Goal: Task Accomplishment & Management: Use online tool/utility

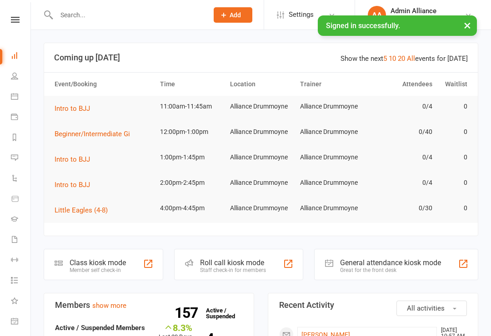
click at [122, 267] on div "Member self check-in" at bounding box center [98, 270] width 56 height 6
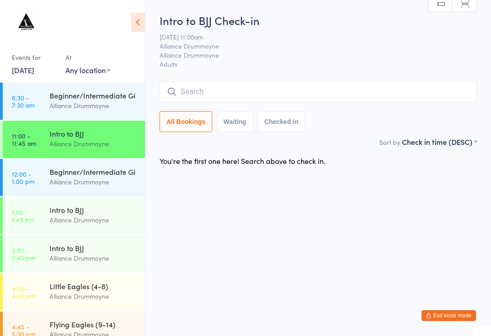
click at [109, 184] on div "Alliance Drummoyne" at bounding box center [94, 182] width 88 height 10
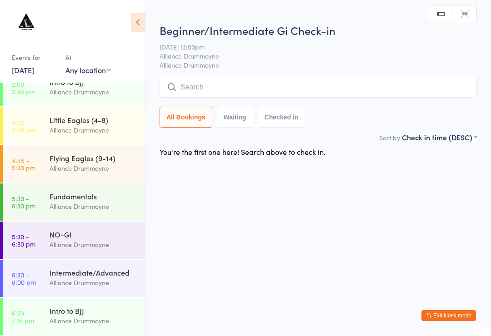
scroll to position [166, 0]
click at [95, 280] on div "Alliance Drummoyne" at bounding box center [94, 283] width 88 height 10
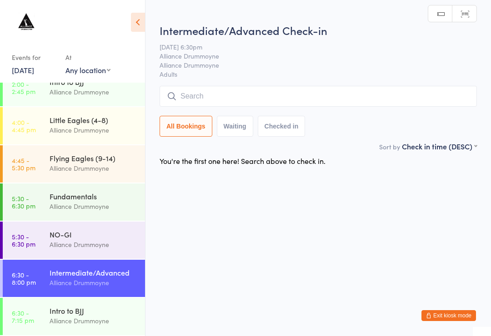
click at [106, 205] on div "Alliance Drummoyne" at bounding box center [94, 206] width 88 height 10
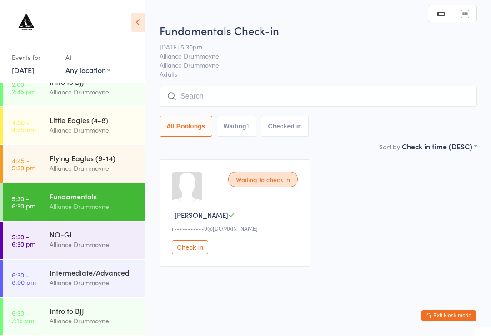
click at [93, 240] on div "NO-GI" at bounding box center [94, 235] width 88 height 10
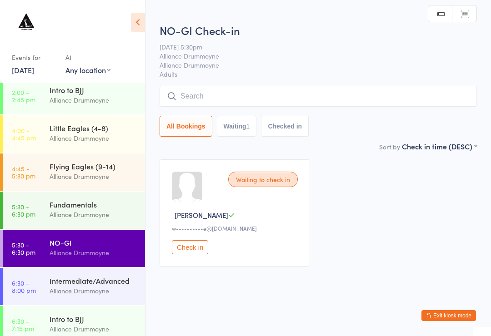
scroll to position [158, 0]
click at [185, 220] on span "William L" at bounding box center [202, 215] width 54 height 10
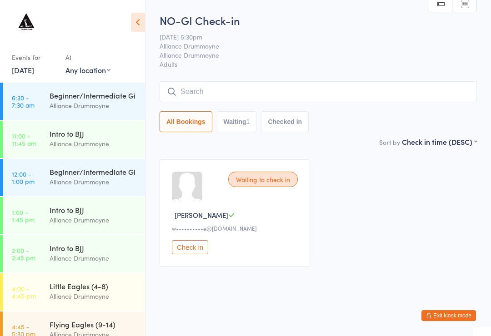
scroll to position [0, 0]
click at [89, 107] on div "Alliance Drummoyne" at bounding box center [94, 105] width 88 height 10
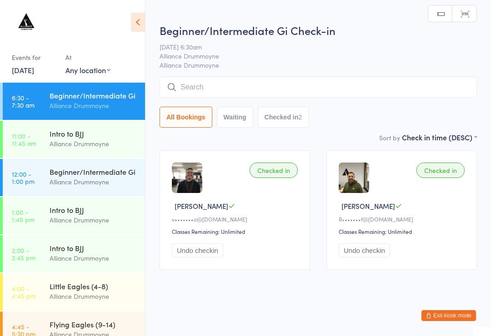
click at [108, 189] on div "Beginner/Intermediate Gi Alliance Drummoyne" at bounding box center [97, 177] width 95 height 36
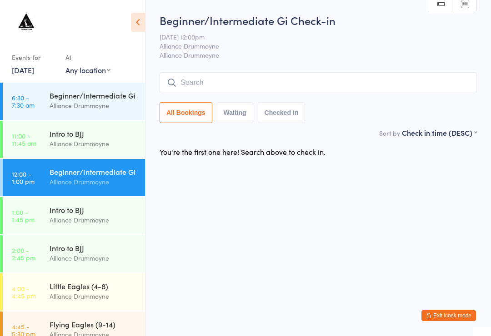
click at [277, 87] on input "search" at bounding box center [318, 82] width 317 height 21
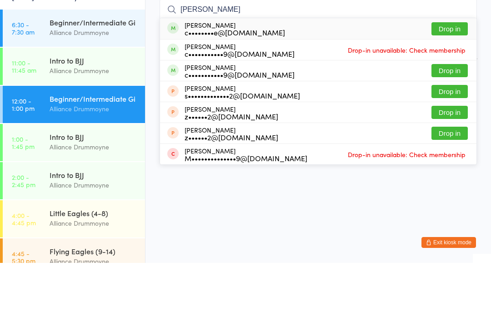
type input "Zheng"
click at [451, 137] on button "Drop in" at bounding box center [449, 143] width 36 height 13
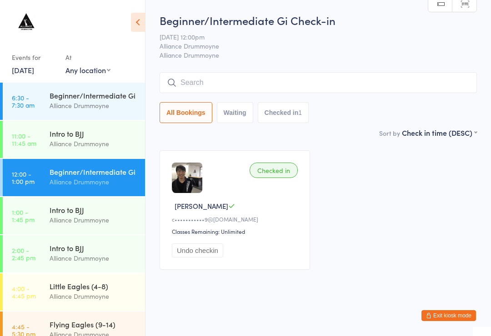
click at [287, 93] on input "search" at bounding box center [318, 82] width 317 height 21
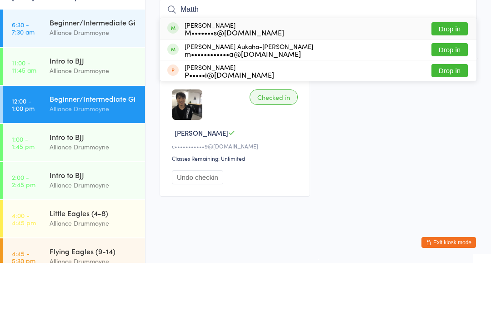
type input "Matth"
click at [455, 116] on button "Drop in" at bounding box center [449, 122] width 36 height 13
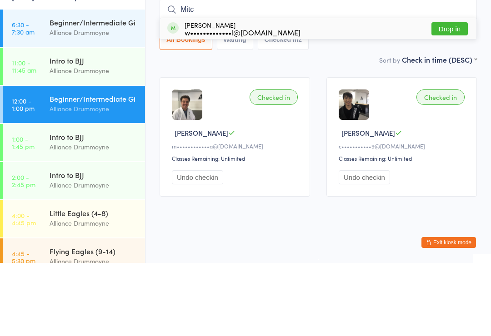
type input "Mitc"
click at [455, 95] on button "Drop in" at bounding box center [449, 101] width 36 height 13
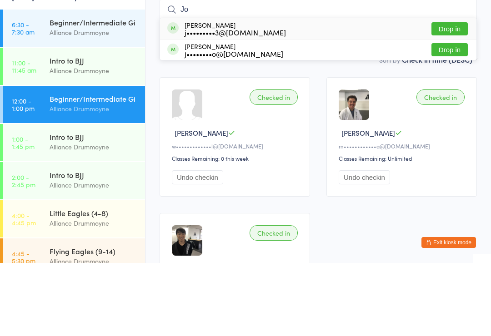
type input "Jo"
click at [271, 113] on div "Jordan Choo j••••••••o@yahoo.com Drop in" at bounding box center [318, 123] width 316 height 20
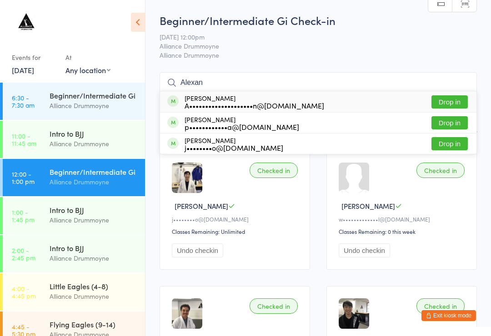
type input "Alexan"
click at [455, 103] on button "Drop in" at bounding box center [449, 101] width 36 height 13
